Goal: Transaction & Acquisition: Download file/media

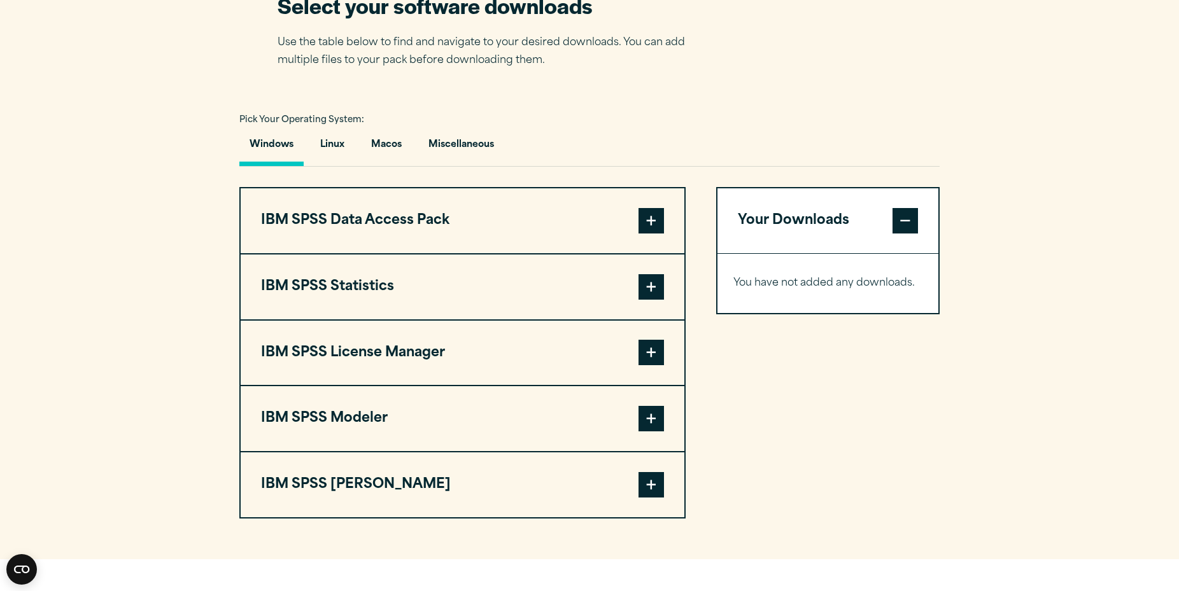
scroll to position [909, 0]
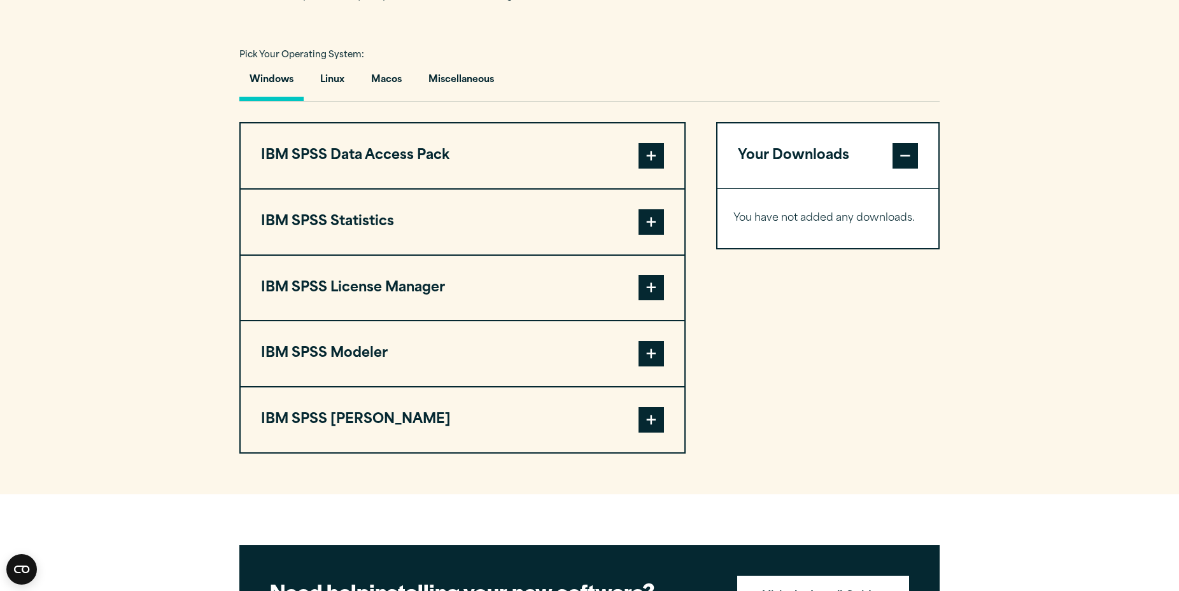
click at [650, 220] on span at bounding box center [650, 221] width 25 height 25
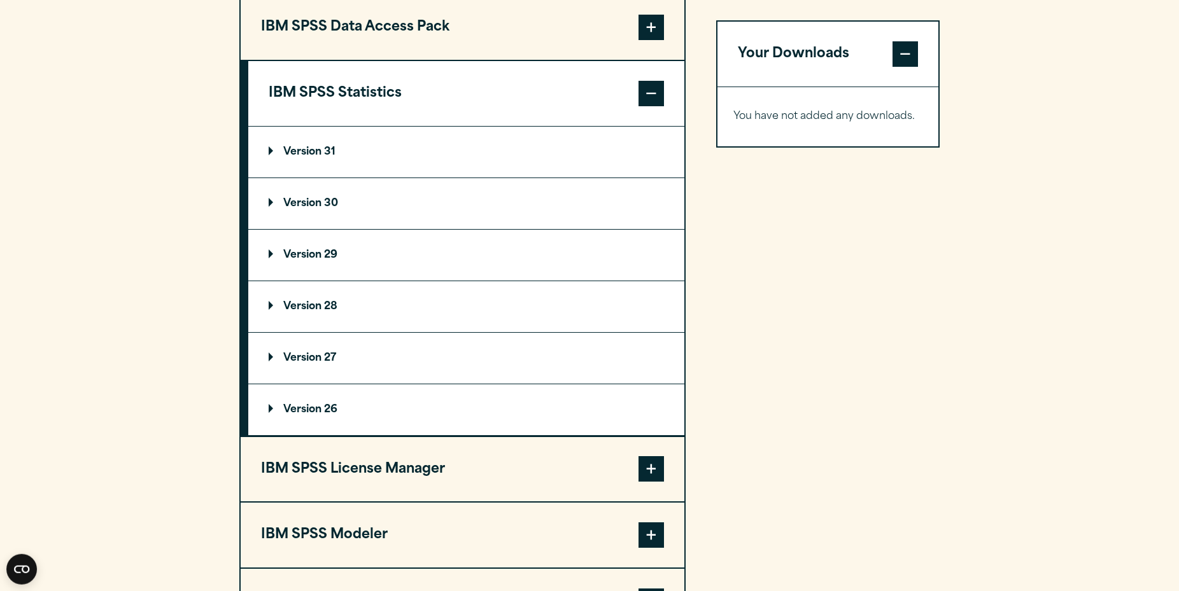
scroll to position [1039, 0]
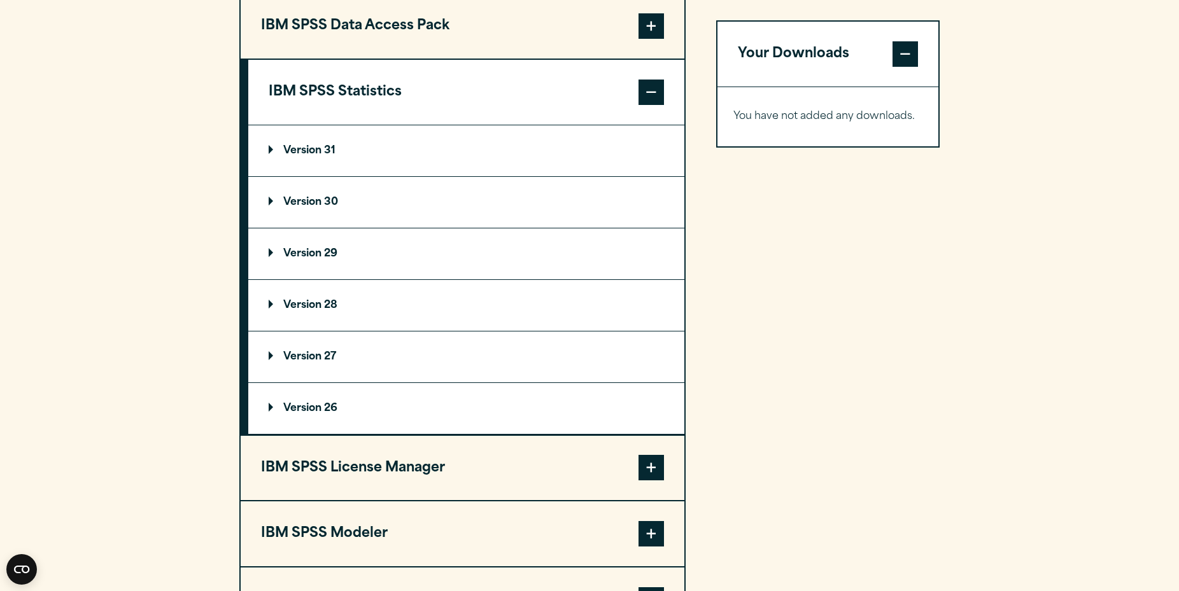
click at [411, 270] on summary "Version 29" at bounding box center [466, 253] width 436 height 51
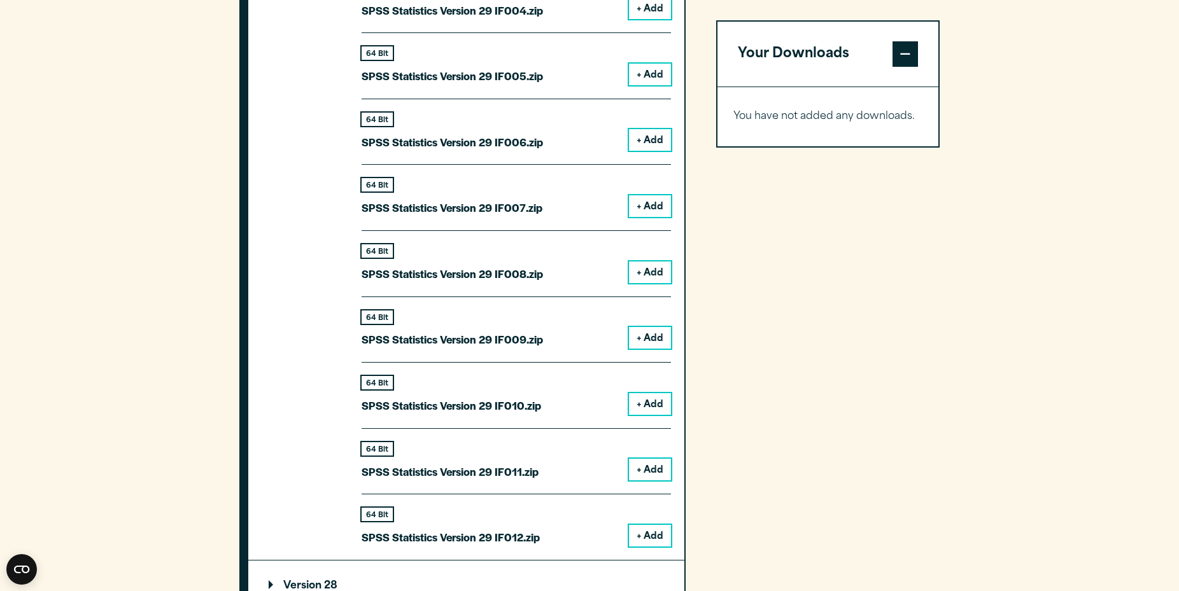
scroll to position [0, 0]
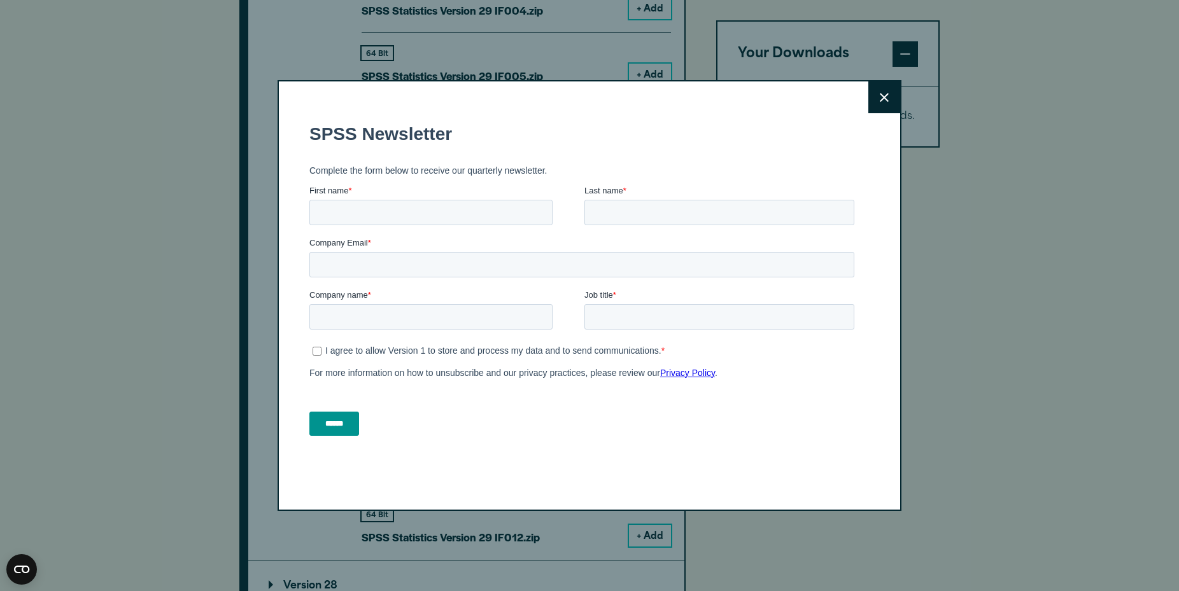
click at [883, 97] on icon at bounding box center [883, 98] width 9 height 10
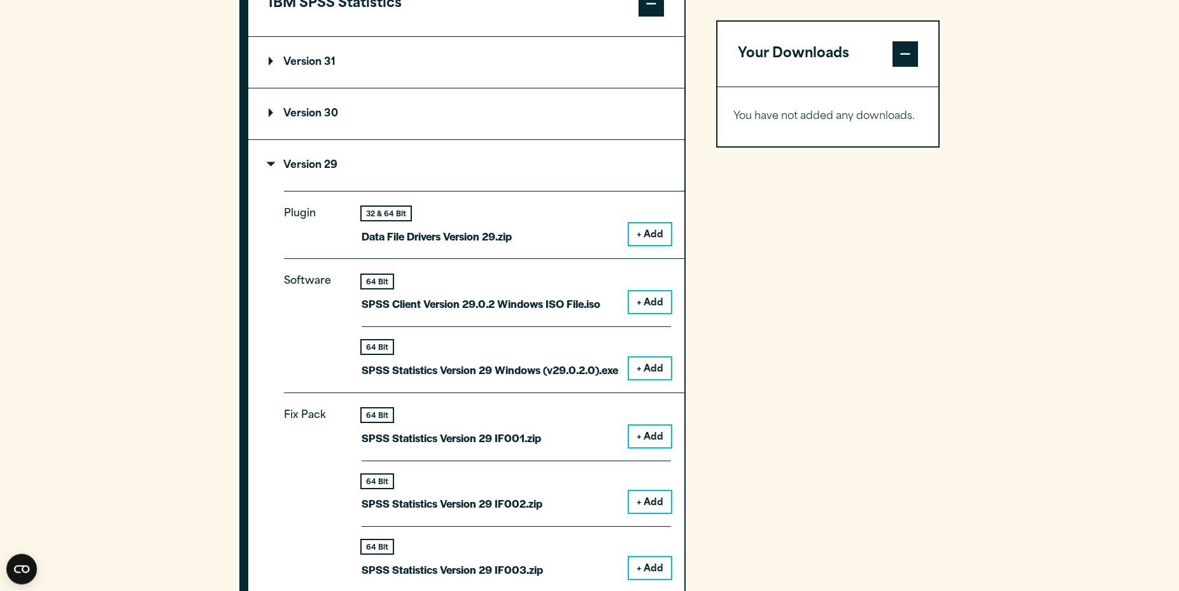
scroll to position [1126, 0]
click at [655, 367] on button "+ Add" at bounding box center [650, 369] width 42 height 22
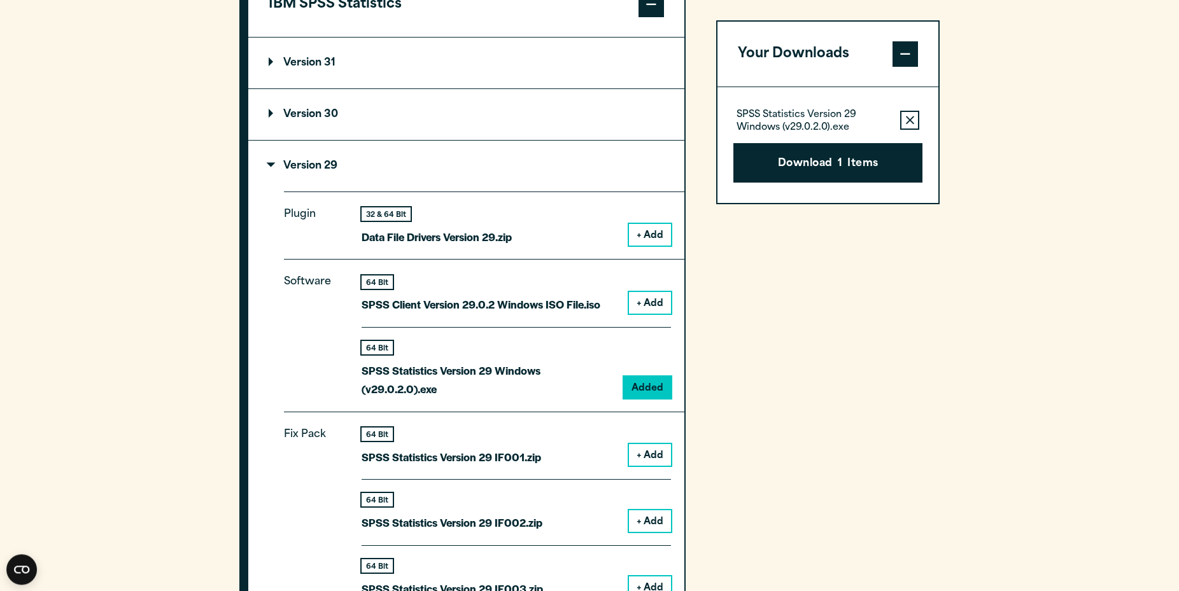
click at [852, 162] on button "Download 1 Items" at bounding box center [827, 162] width 189 height 39
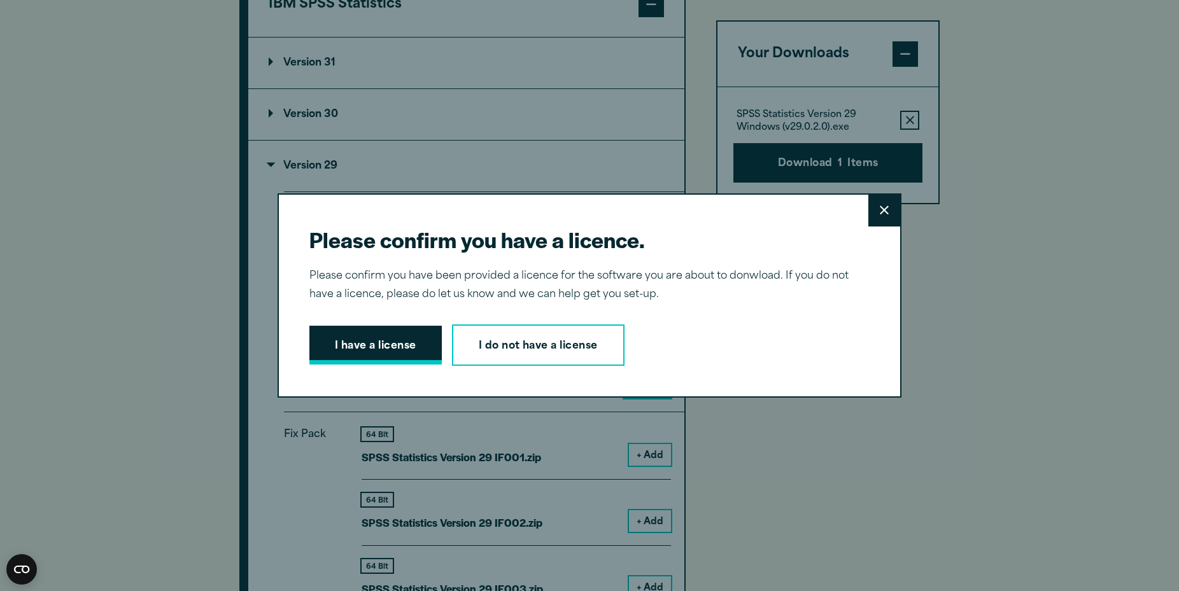
click at [392, 346] on button "I have a license" at bounding box center [375, 345] width 132 height 39
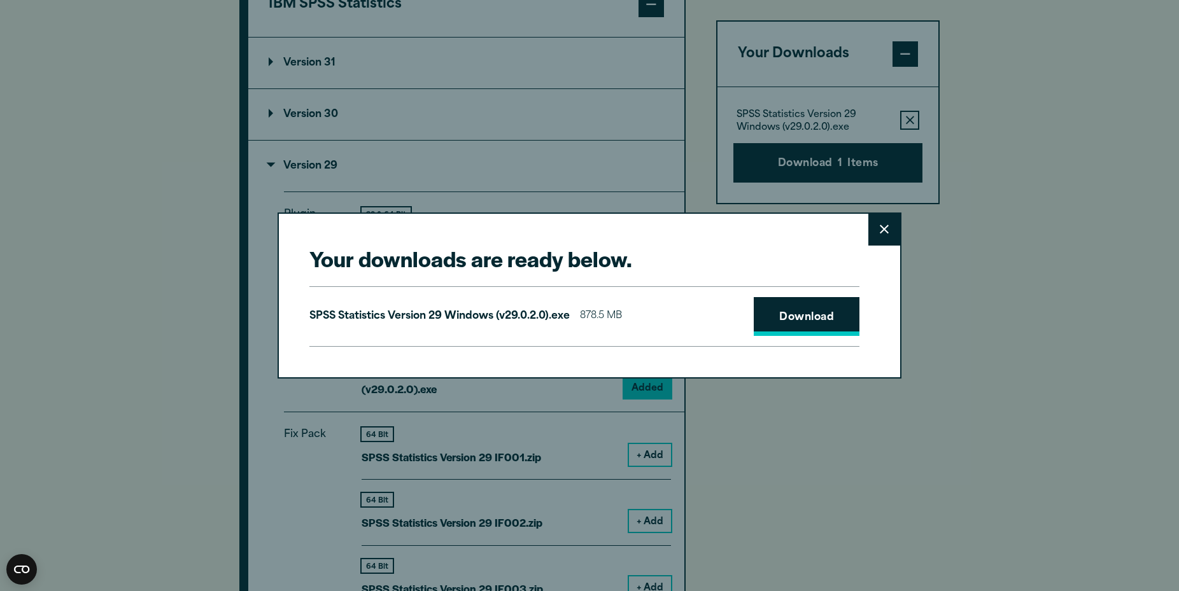
click at [806, 322] on link "Download" at bounding box center [806, 316] width 106 height 39
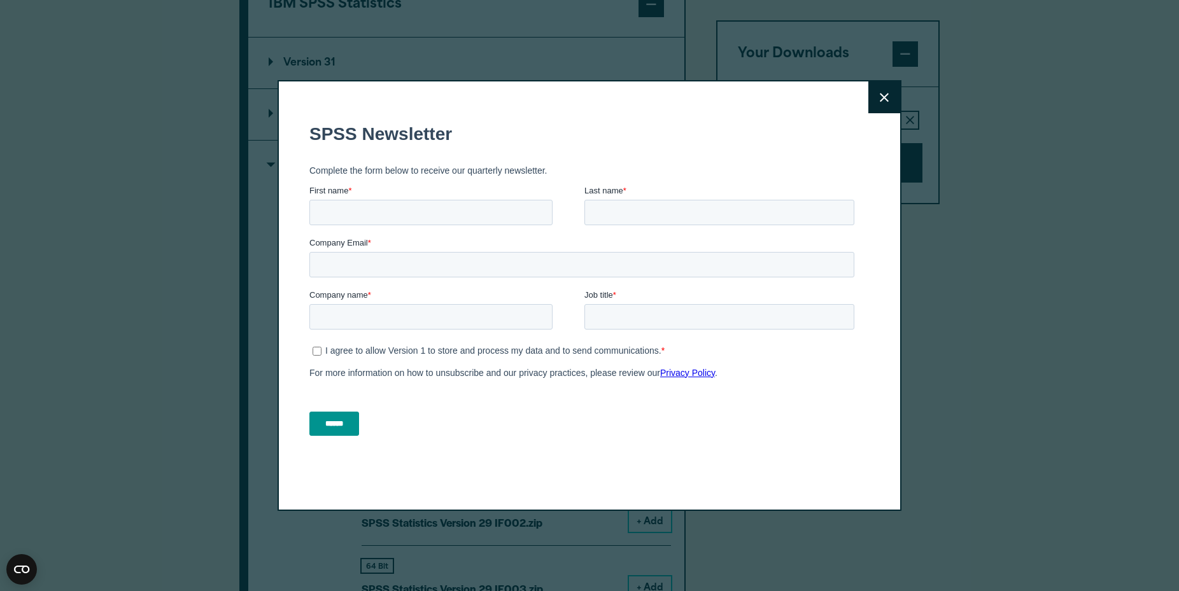
click at [892, 97] on button "Close" at bounding box center [884, 97] width 32 height 32
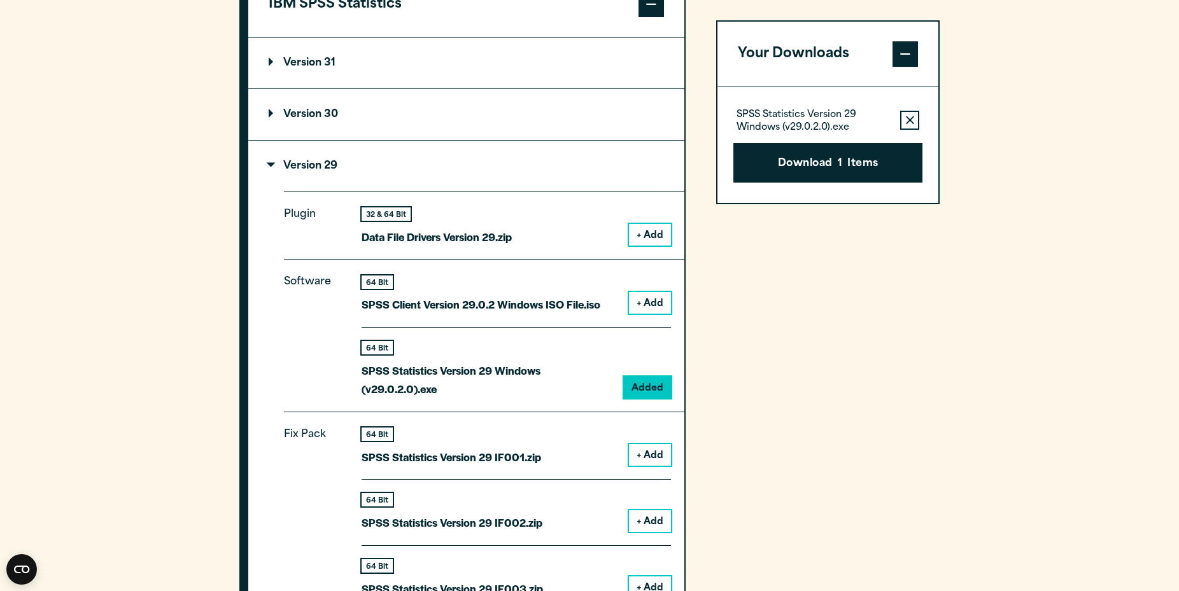
click at [269, 160] on summary "Version 29" at bounding box center [466, 166] width 436 height 51
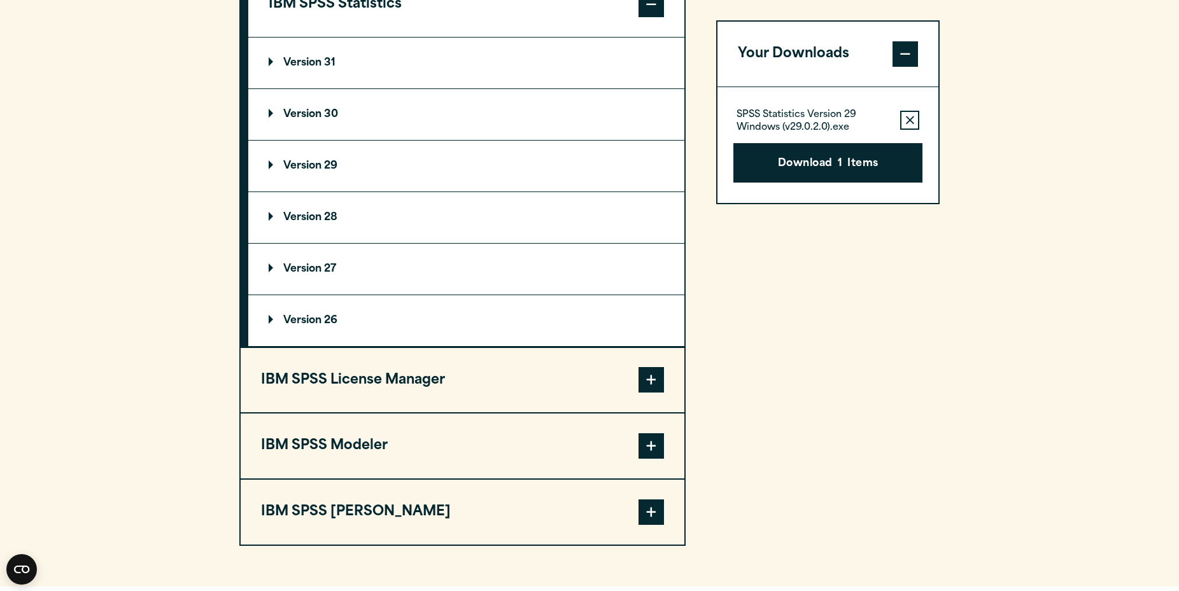
click at [274, 211] on summary "Version 28" at bounding box center [466, 217] width 436 height 51
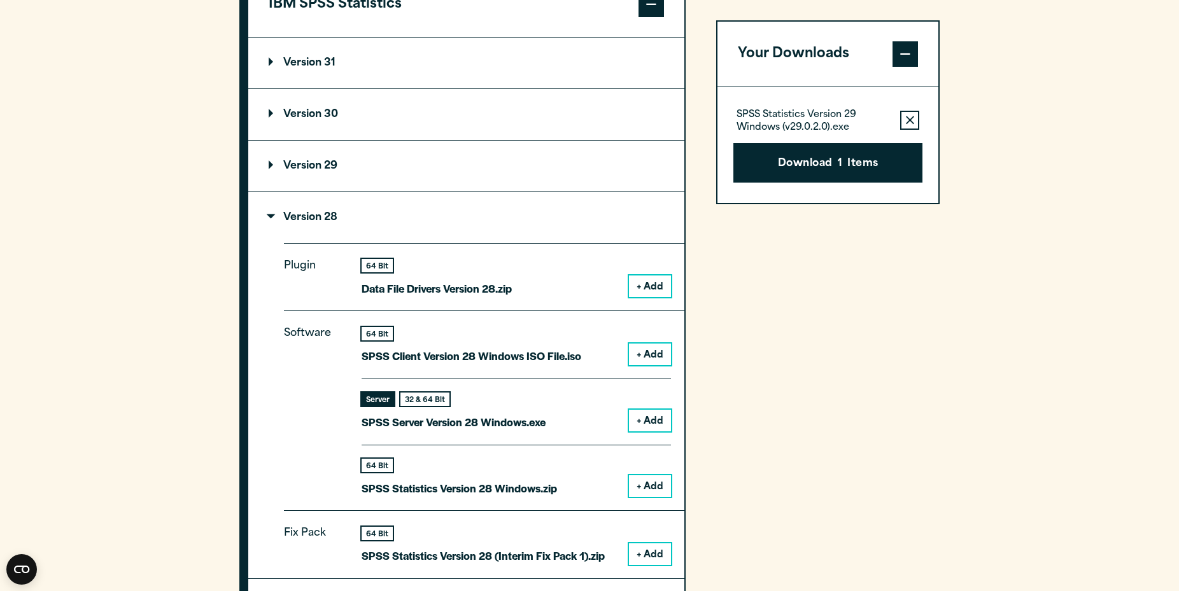
click at [650, 484] on button "+ Add" at bounding box center [650, 486] width 42 height 22
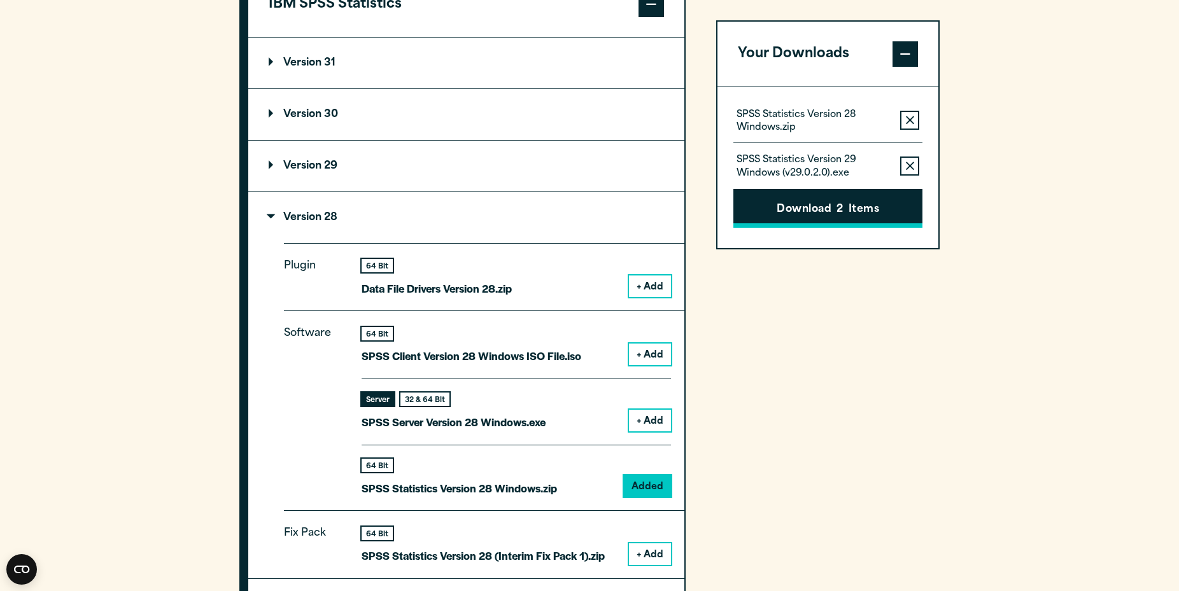
click at [853, 205] on button "Download 2 Items" at bounding box center [827, 208] width 189 height 39
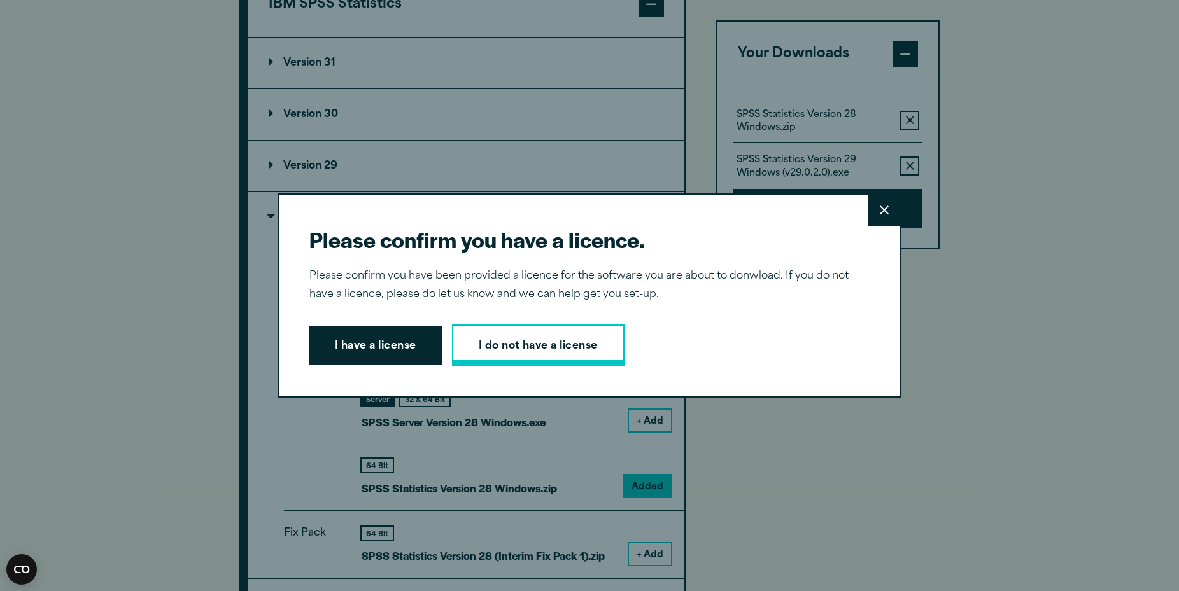
click at [526, 348] on link "I do not have a license" at bounding box center [538, 346] width 172 height 42
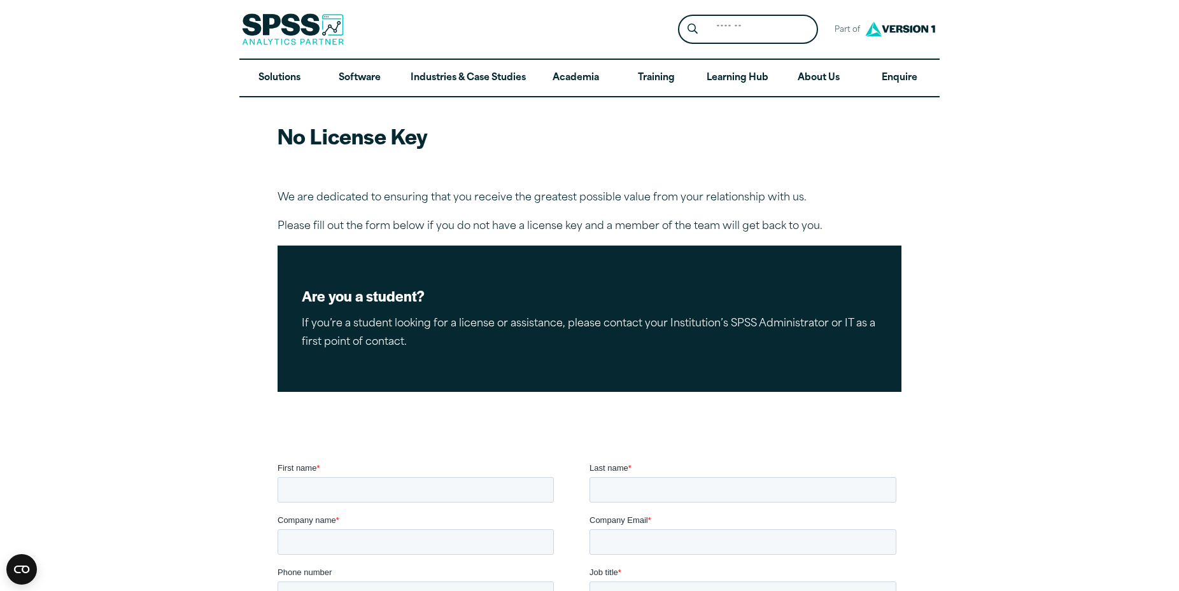
click at [870, 59] on div "Solutions Customer Analytics Survey Analysis Medical Research Advanced Predicti…" at bounding box center [589, 78] width 700 height 39
